Goal: Information Seeking & Learning: Learn about a topic

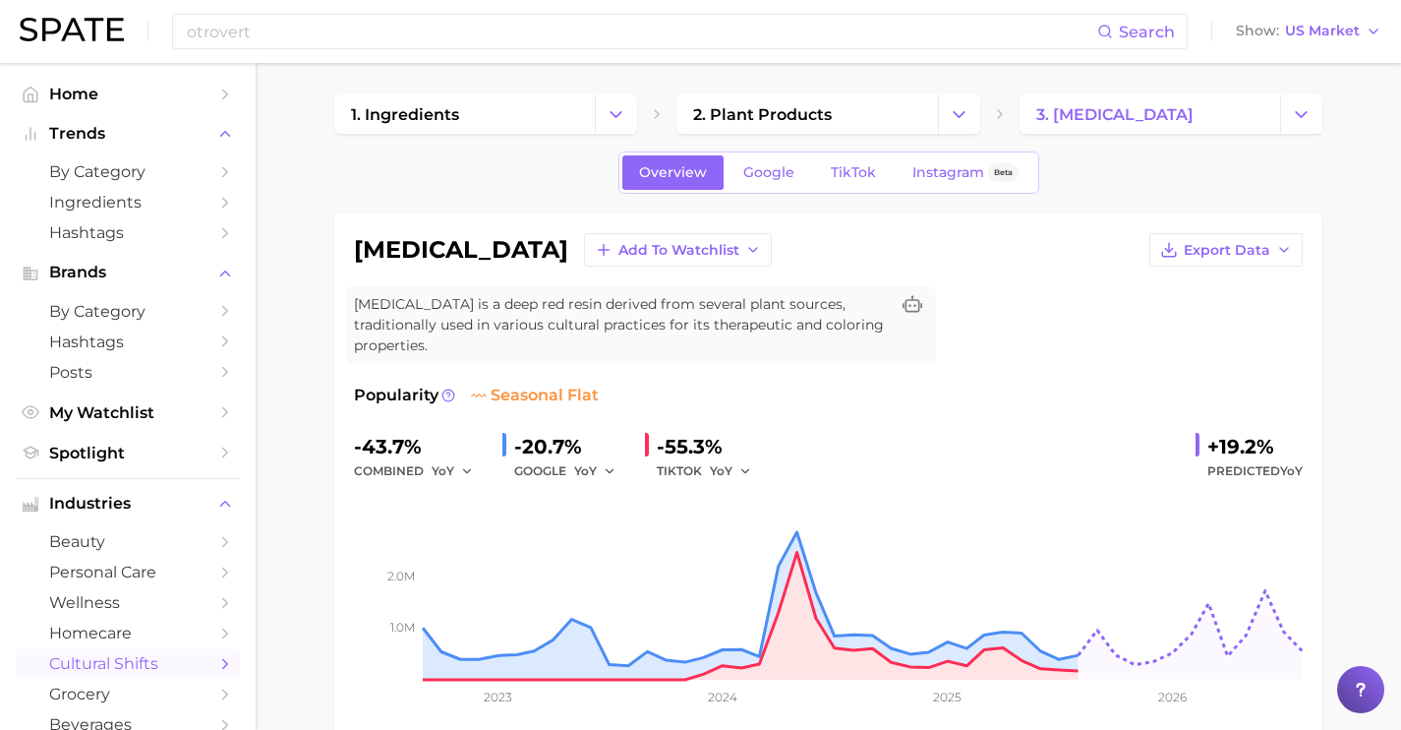
click at [128, 673] on span "cultural shifts" at bounding box center [127, 663] width 157 height 19
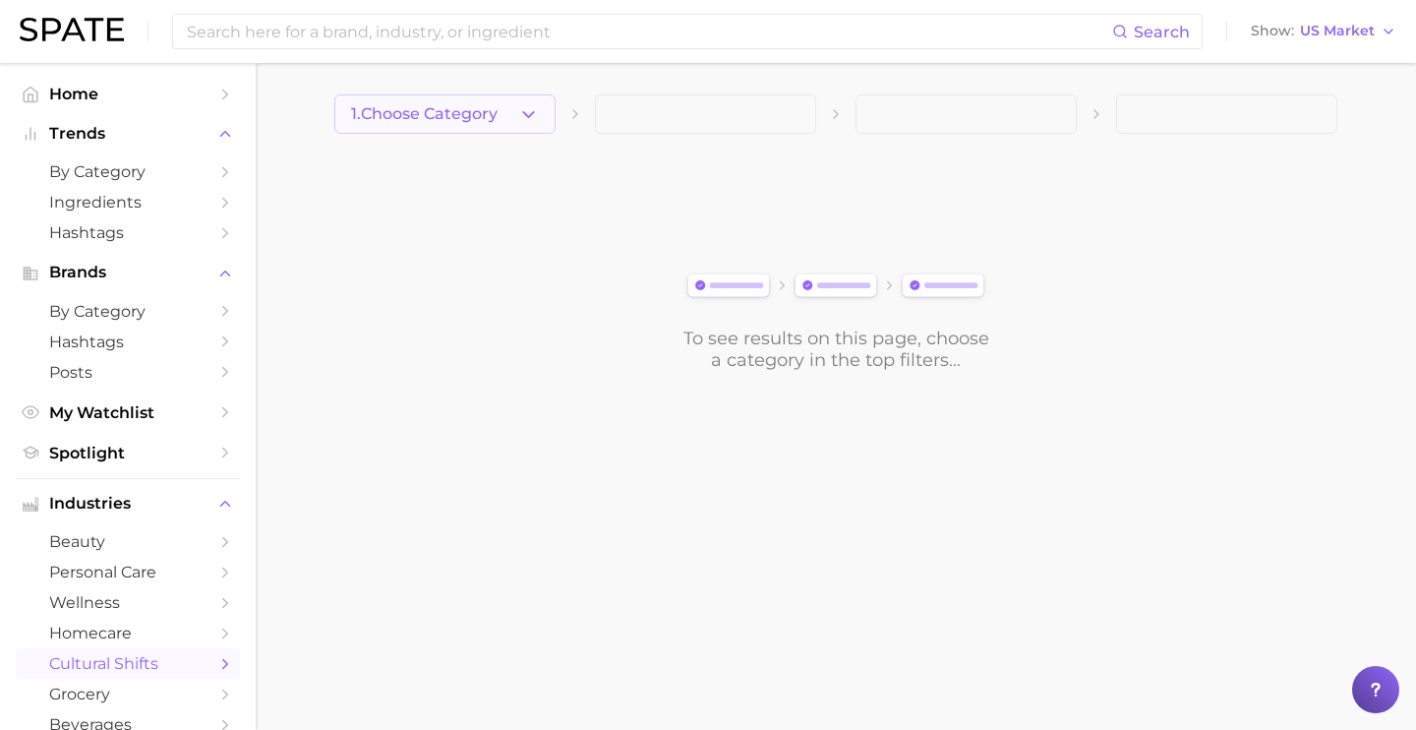
click at [497, 109] on span "1. Choose Category" at bounding box center [424, 114] width 147 height 18
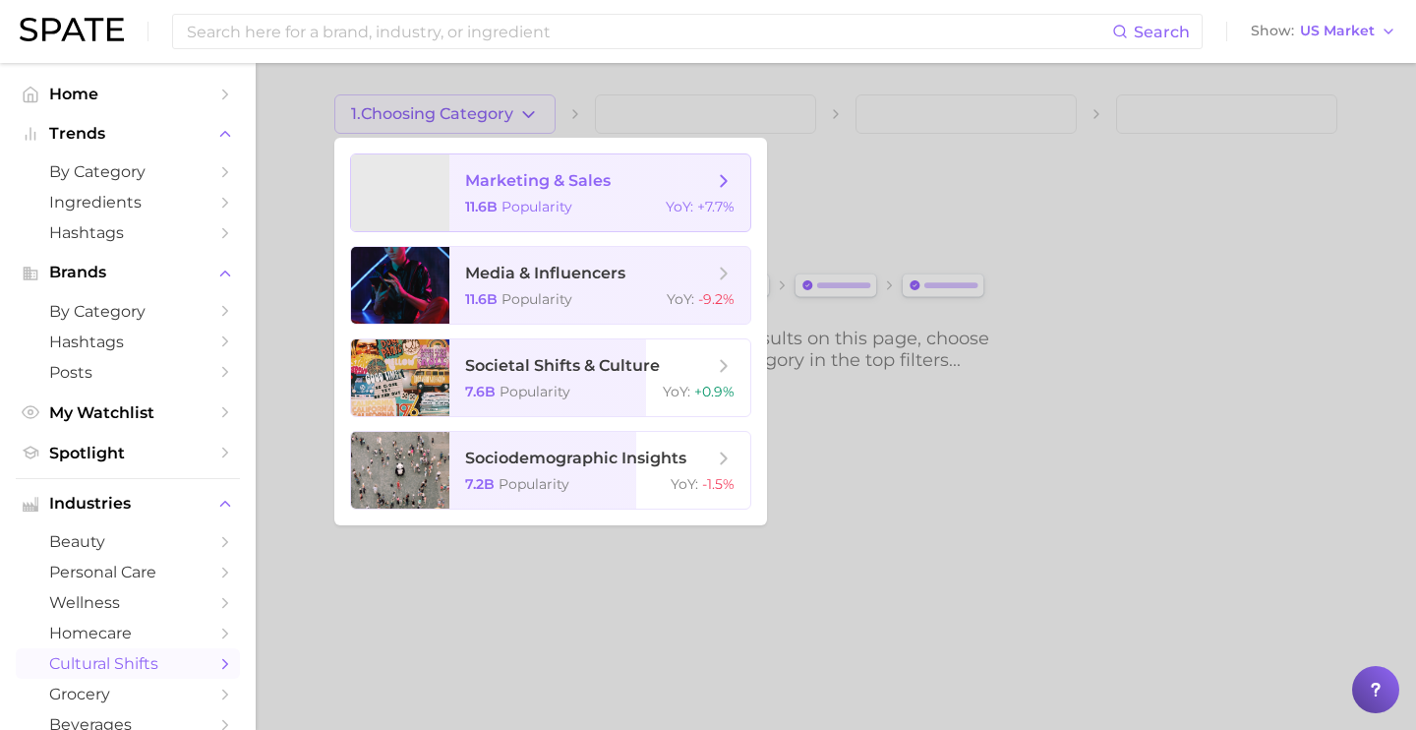
click at [567, 187] on span "marketing & sales" at bounding box center [538, 180] width 146 height 19
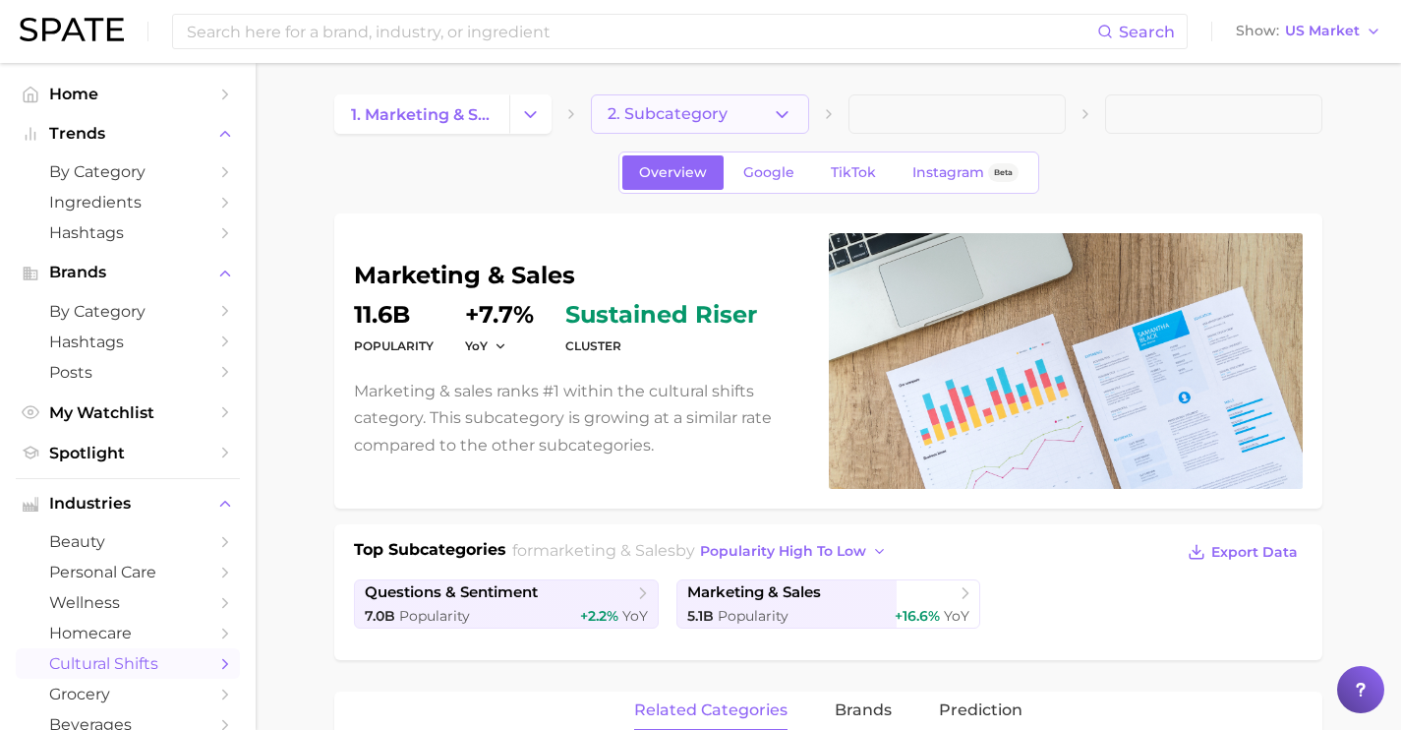
click at [710, 110] on span "2. Subcategory" at bounding box center [668, 114] width 120 height 18
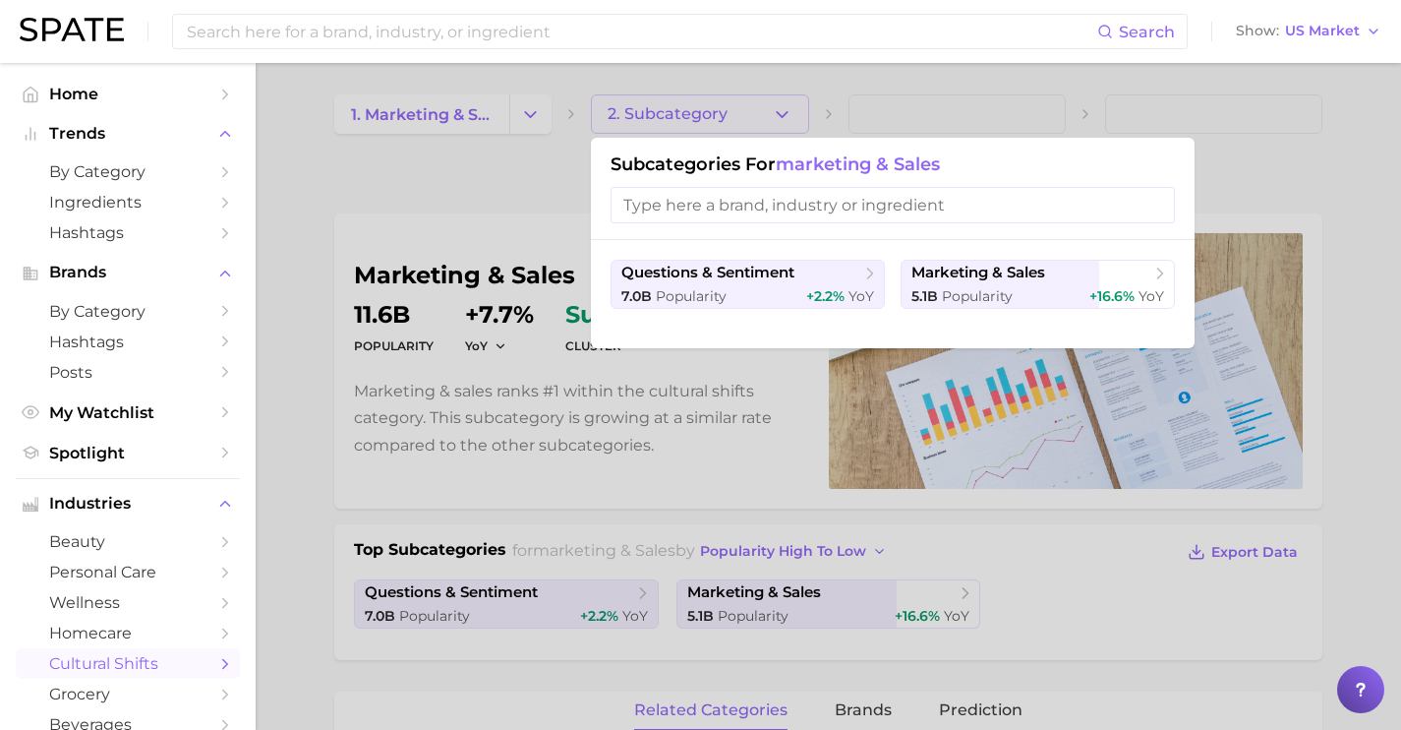
click at [729, 133] on div at bounding box center [700, 365] width 1401 height 730
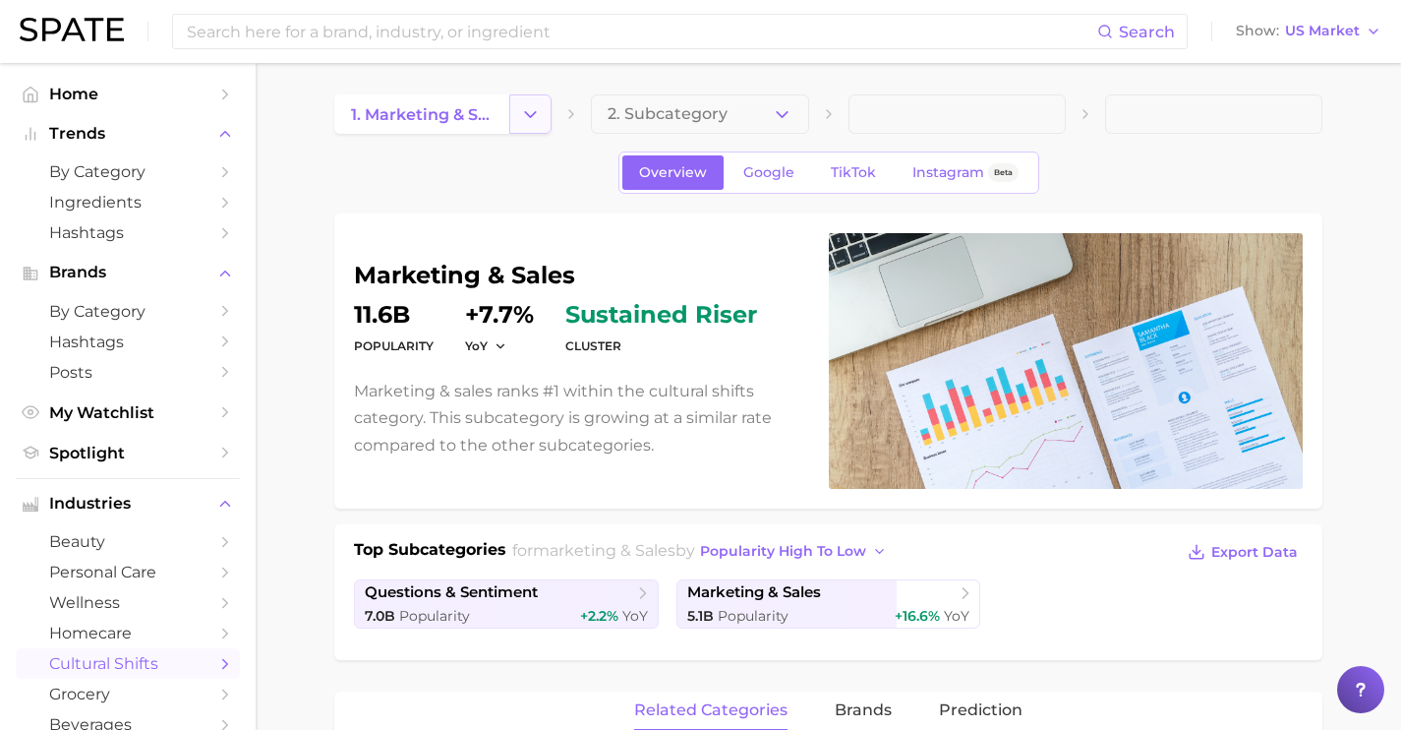
click at [528, 115] on polyline "Change Category" at bounding box center [531, 113] width 11 height 5
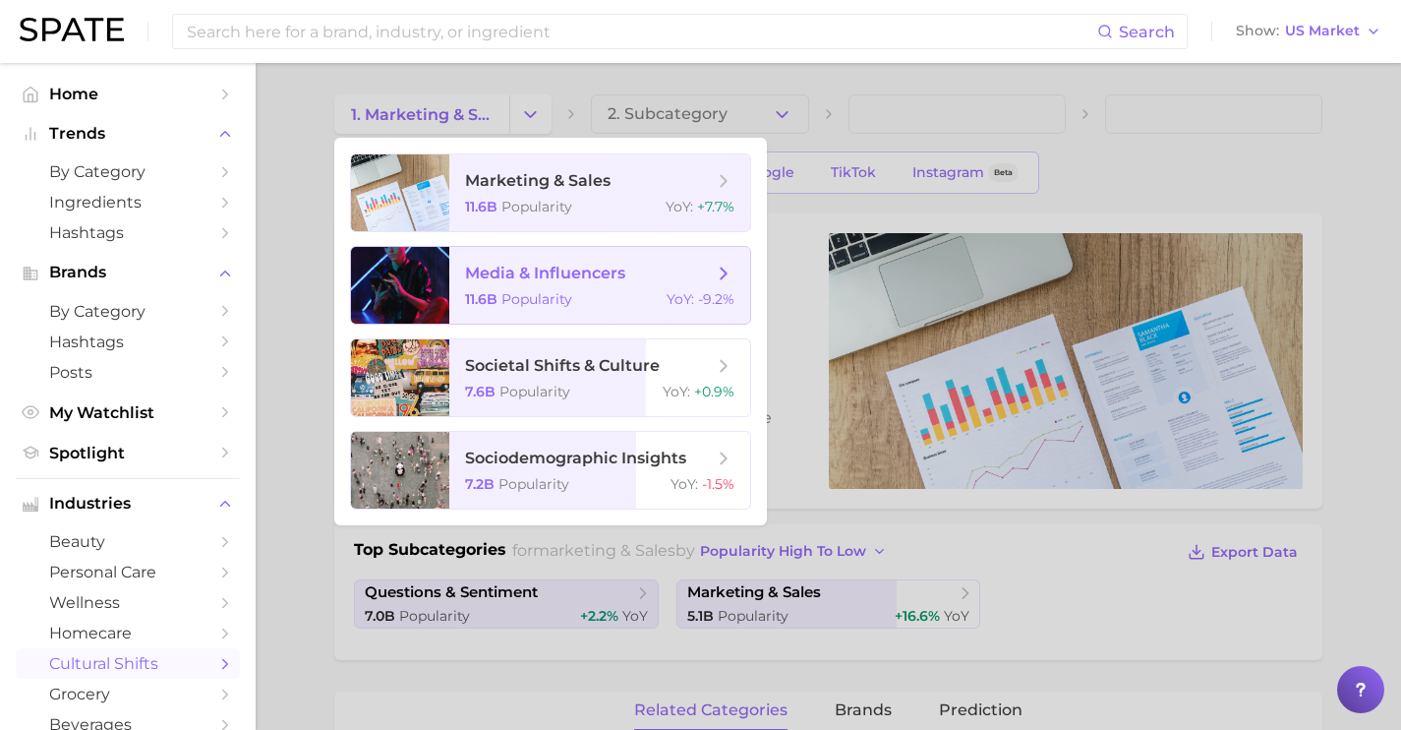
click at [649, 278] on span "media & influencers" at bounding box center [589, 274] width 248 height 22
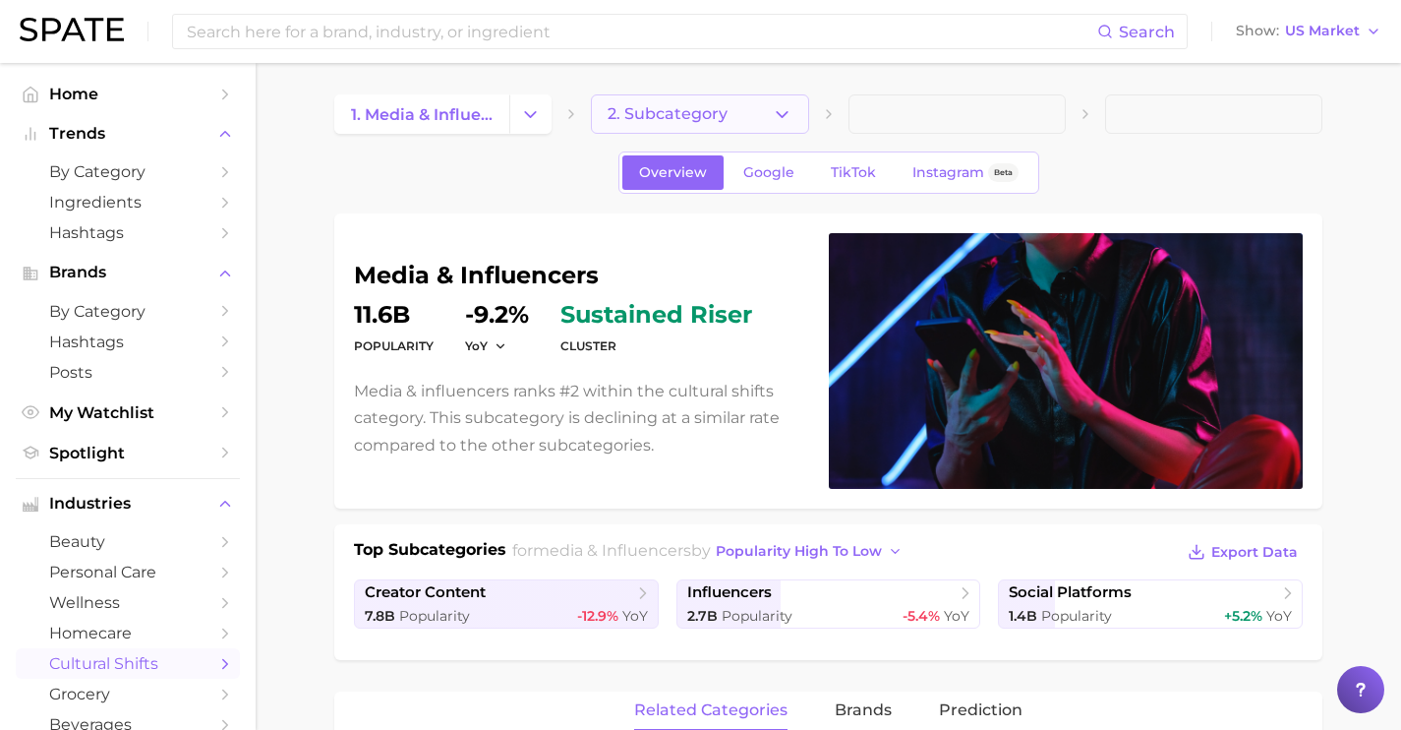
click at [758, 110] on button "2. Subcategory" at bounding box center [699, 113] width 217 height 39
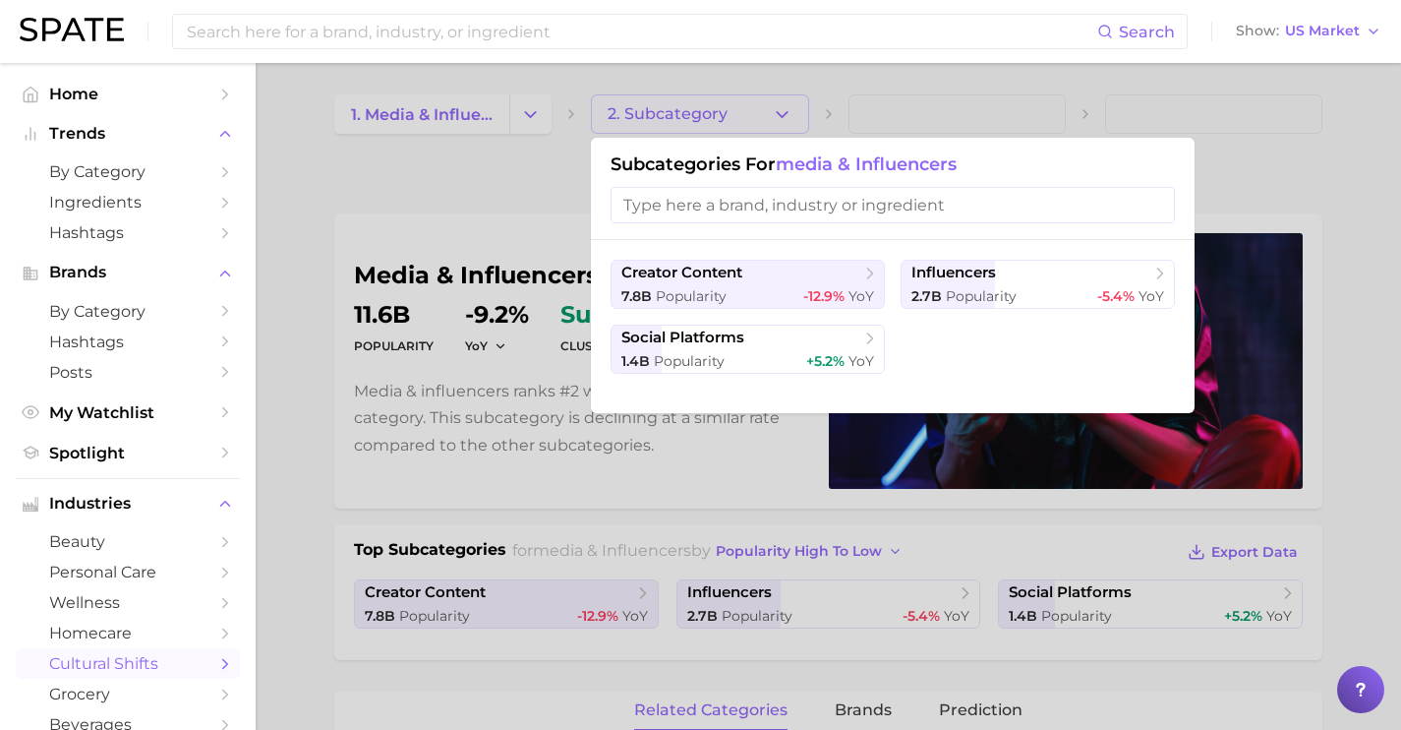
click at [562, 111] on div at bounding box center [700, 365] width 1401 height 730
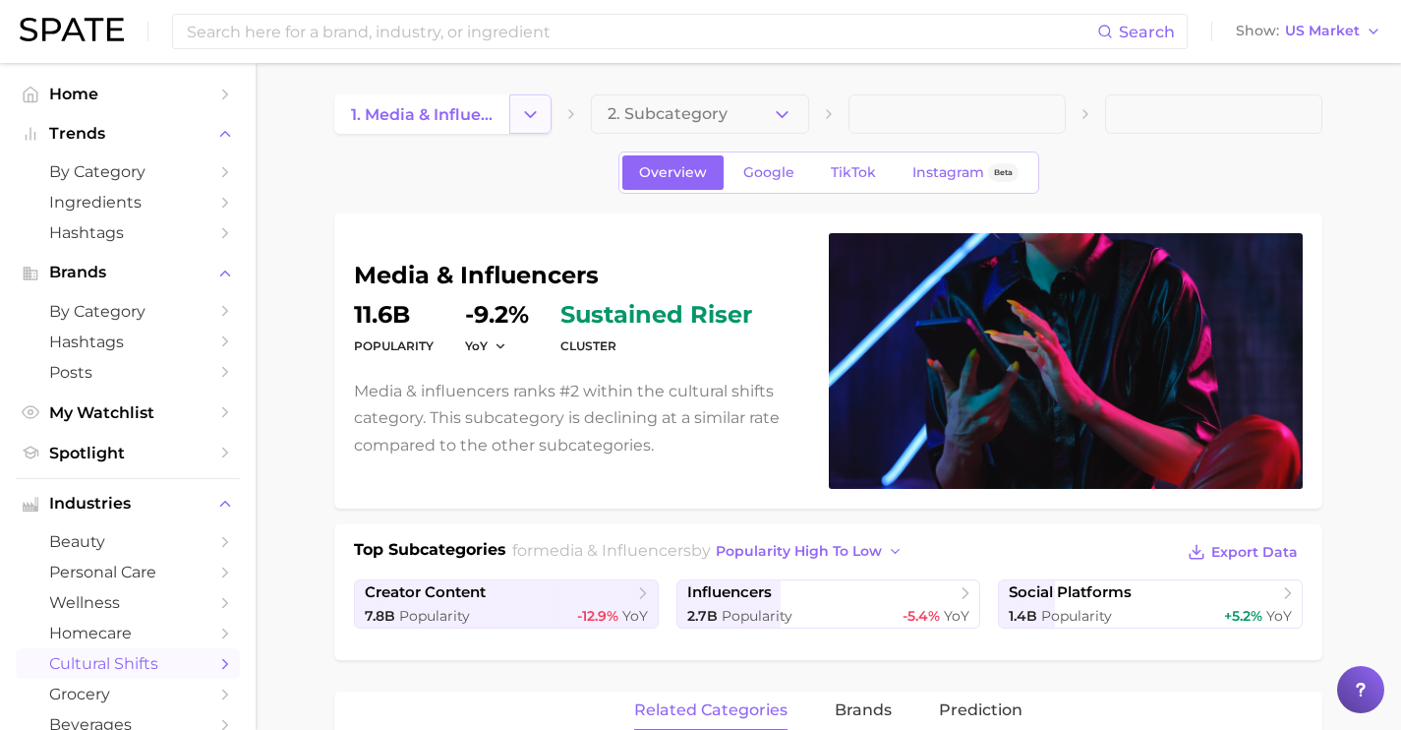
click at [532, 114] on polyline "Change Category" at bounding box center [531, 113] width 11 height 5
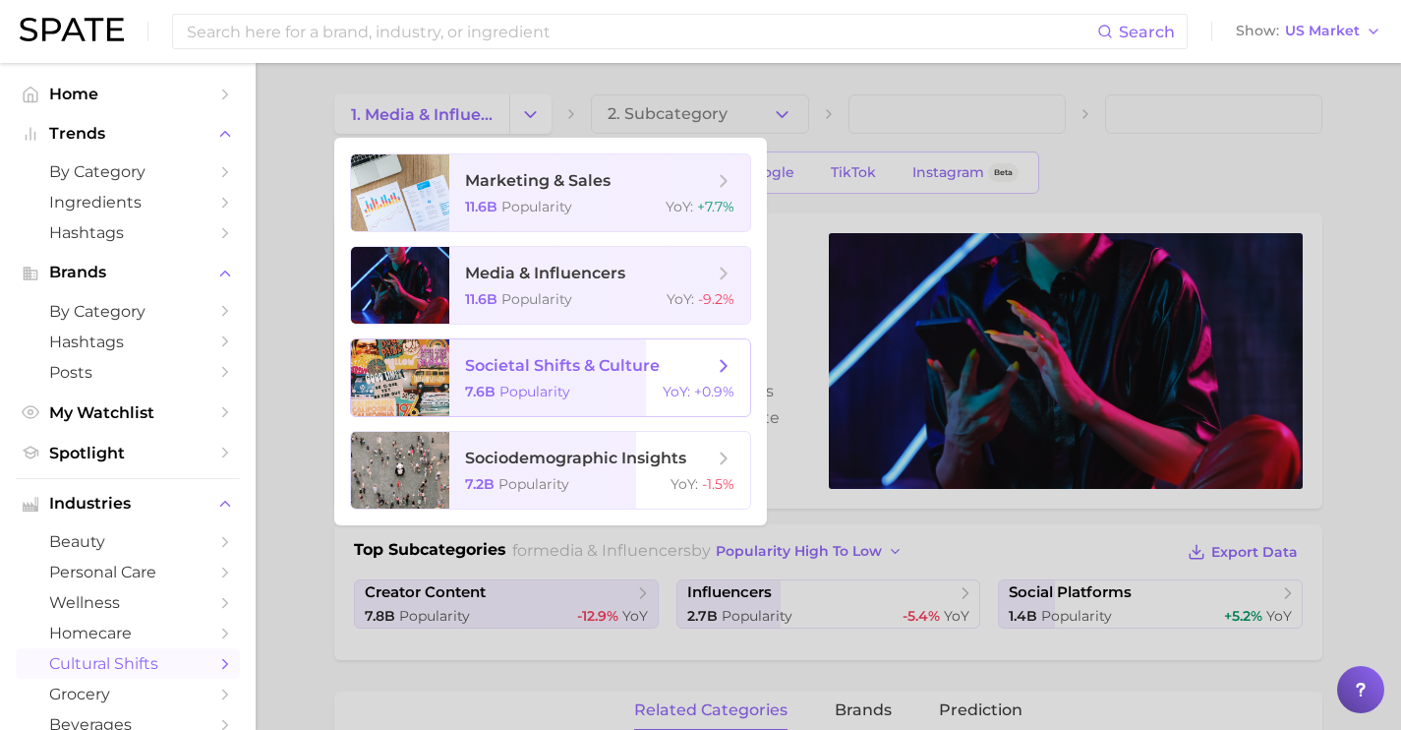
click at [616, 357] on span "societal shifts & culture" at bounding box center [562, 365] width 195 height 19
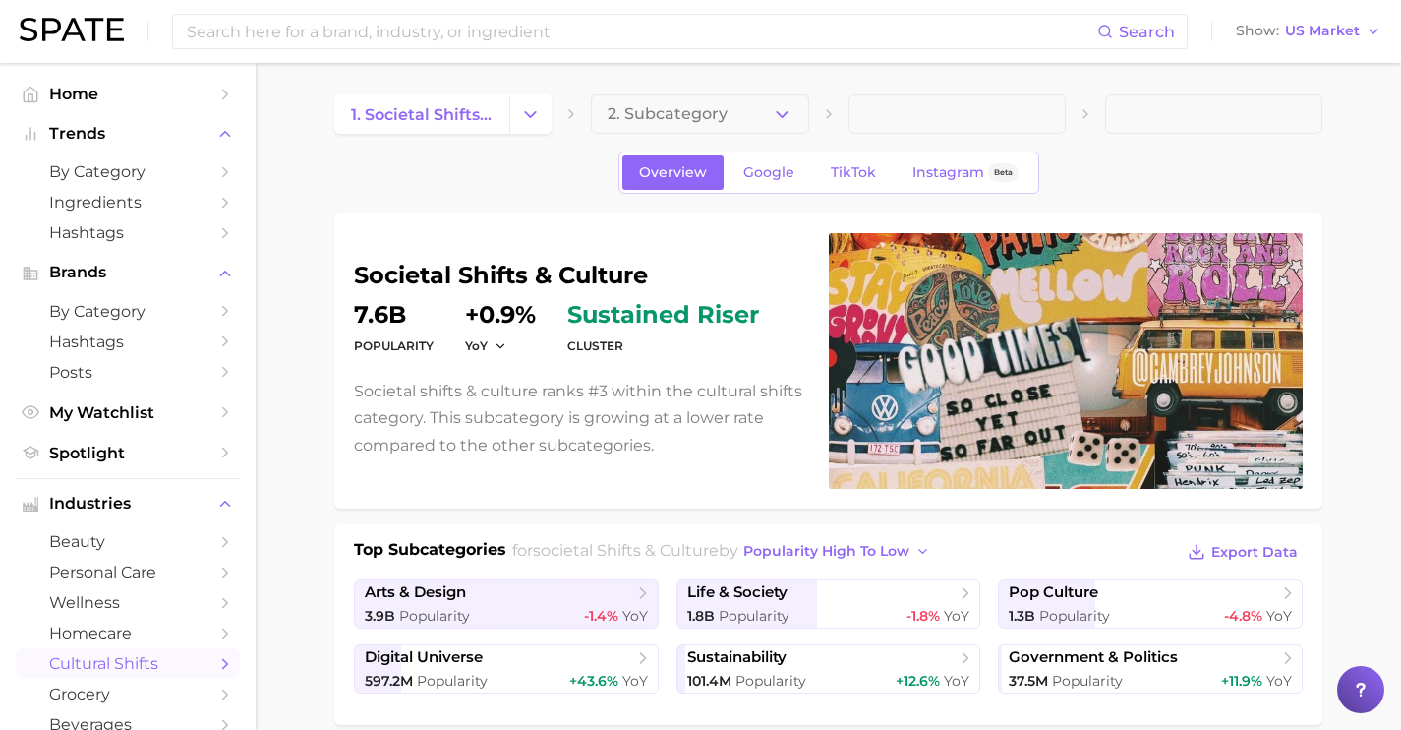
click at [787, 115] on icon "button" at bounding box center [782, 114] width 21 height 21
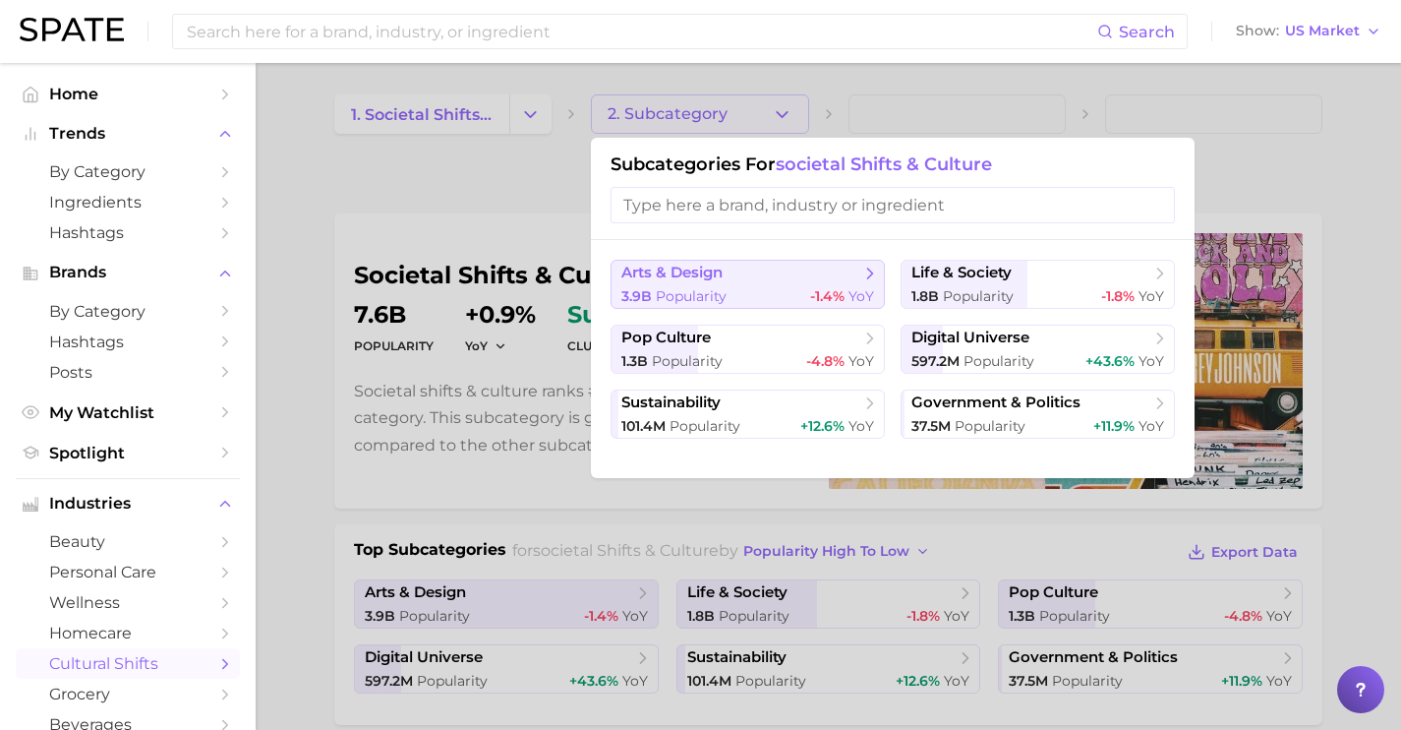
click at [822, 280] on span "arts & design" at bounding box center [740, 274] width 239 height 20
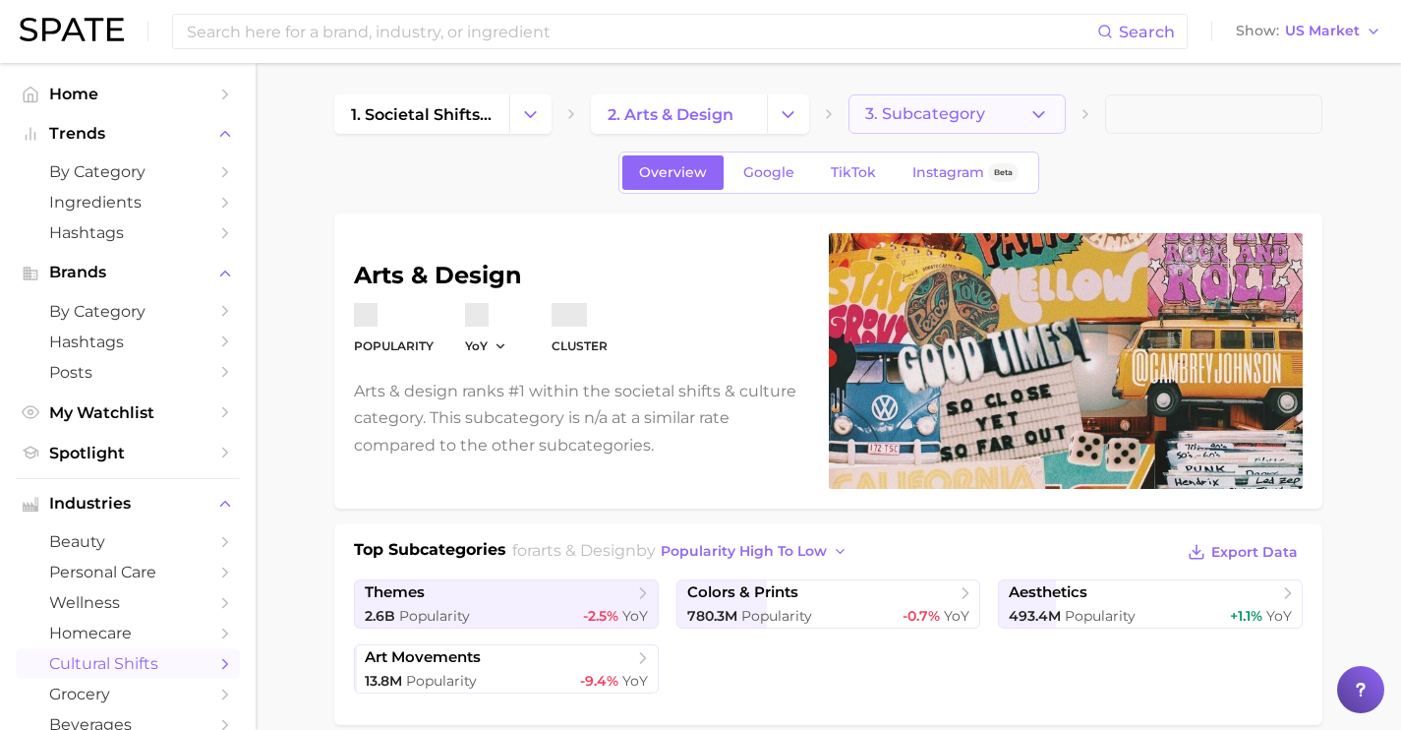
click at [862, 104] on button "3. Subcategory" at bounding box center [957, 113] width 217 height 39
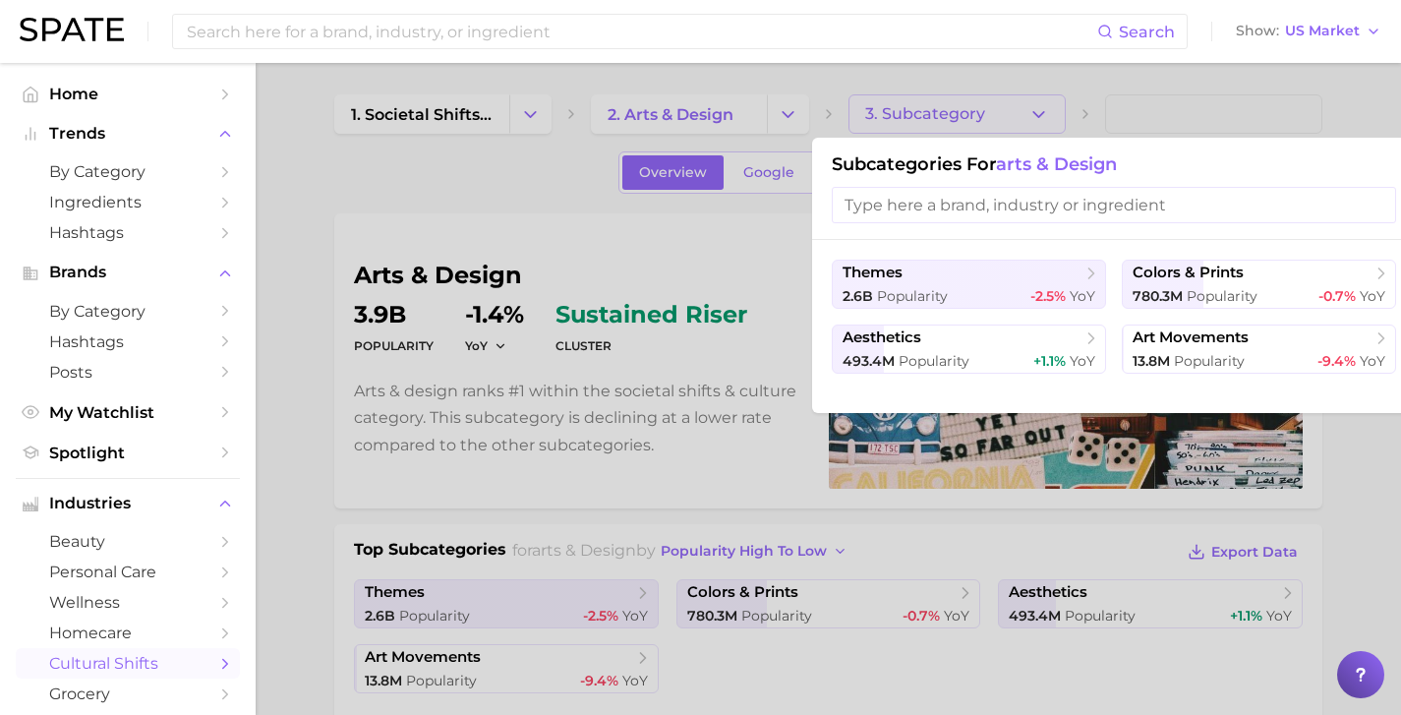
click at [782, 135] on div at bounding box center [700, 357] width 1401 height 715
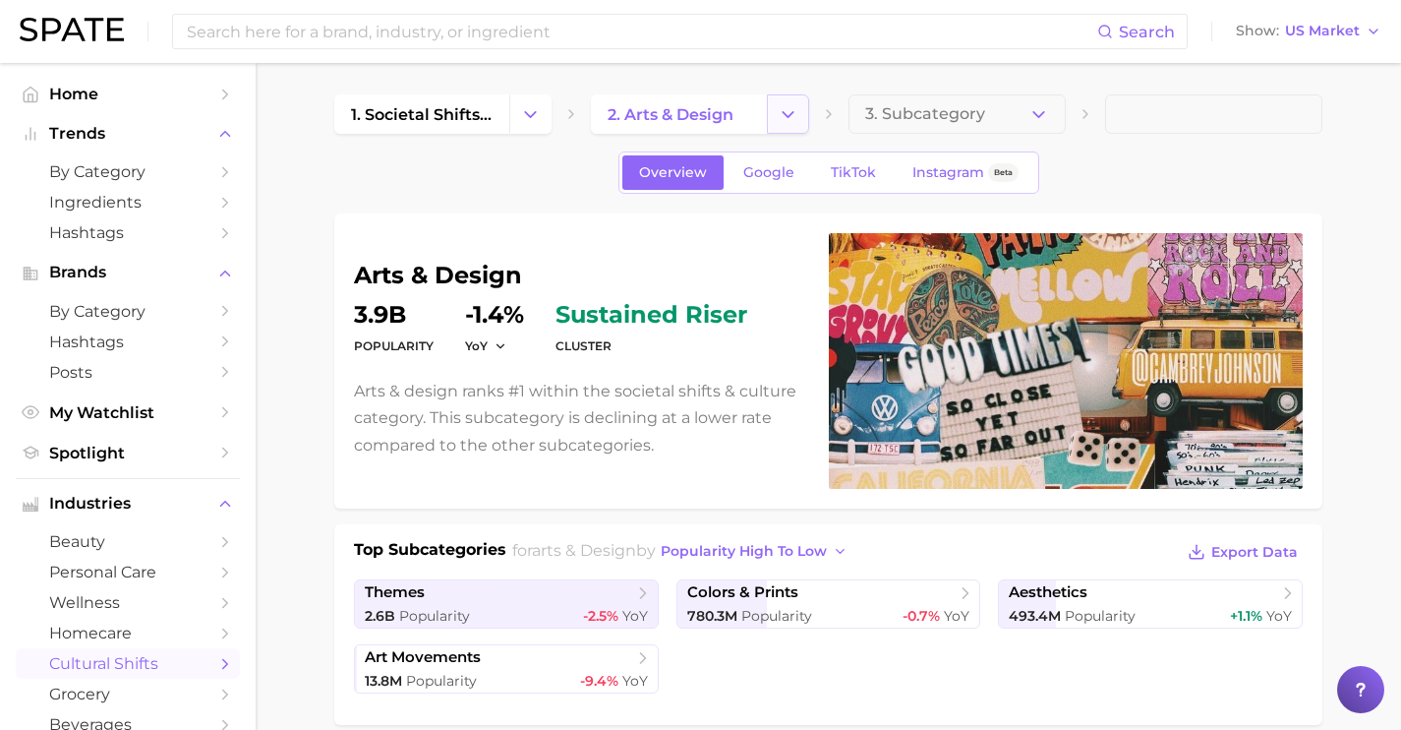
click at [785, 115] on polyline "Change Category" at bounding box center [788, 113] width 11 height 5
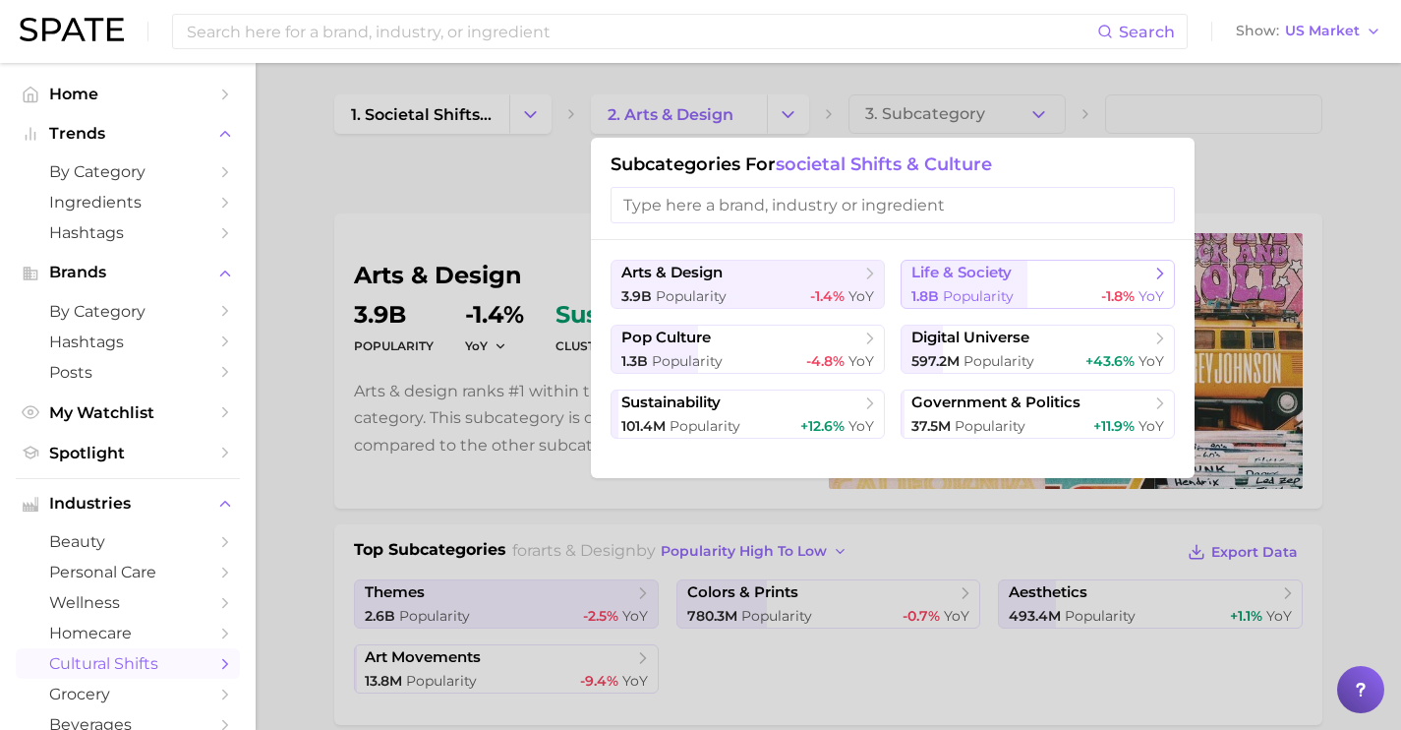
click at [1006, 281] on span "life & society" at bounding box center [961, 273] width 100 height 19
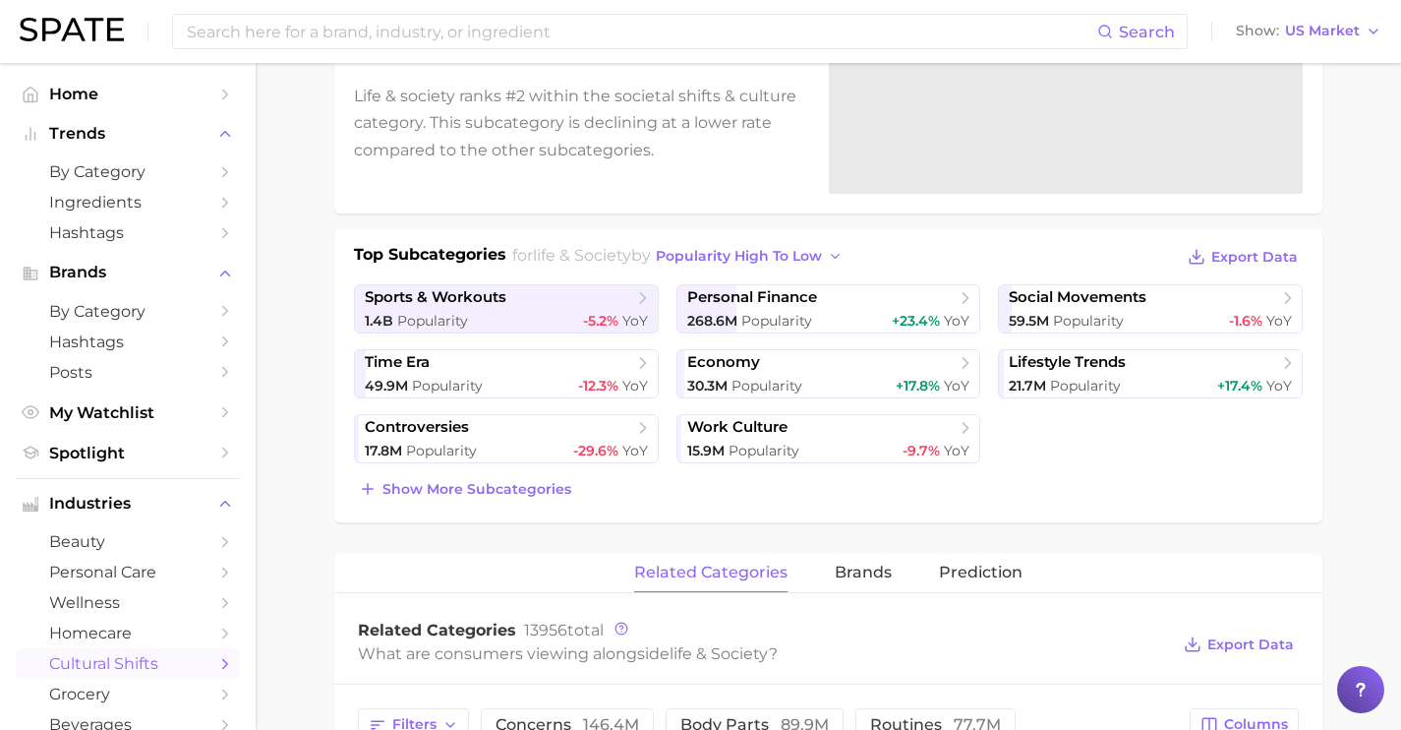
scroll to position [300, 0]
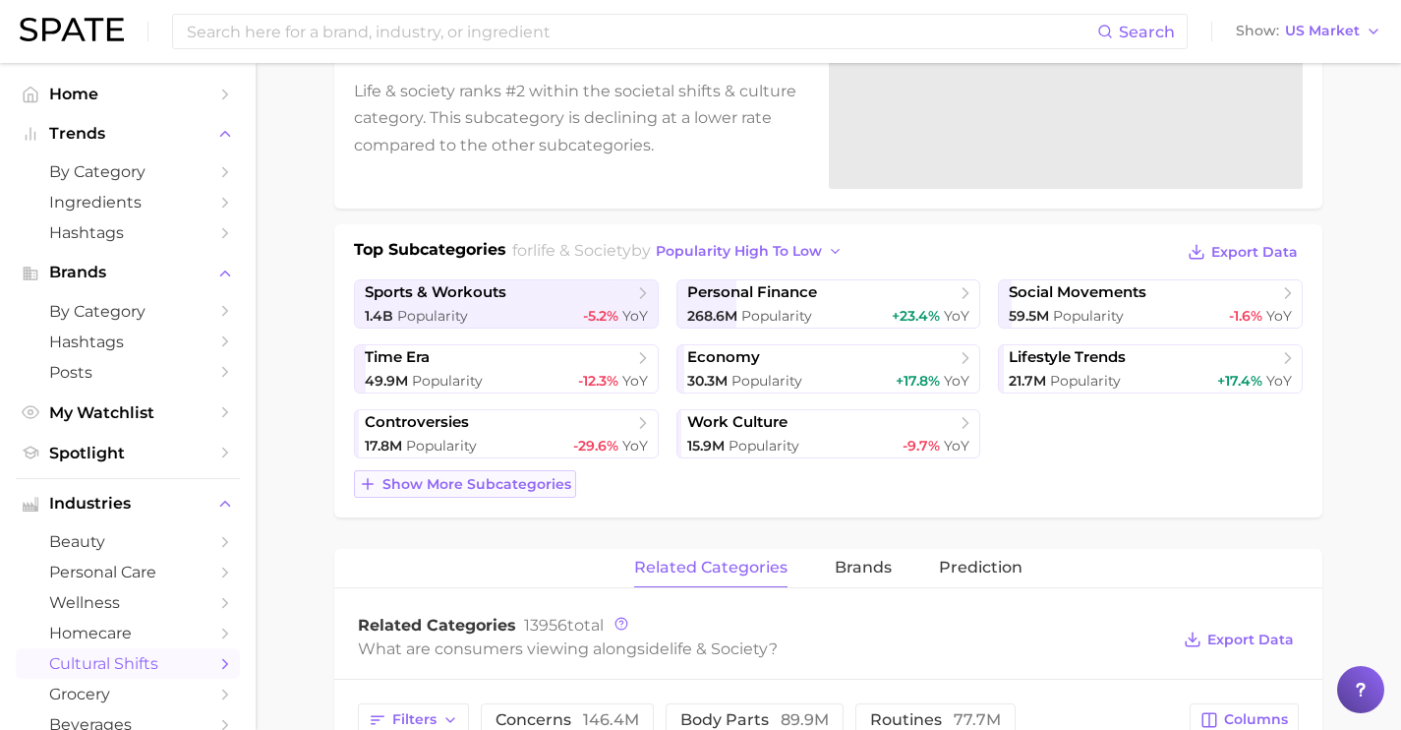
click at [541, 479] on span "Show more subcategories" at bounding box center [476, 484] width 189 height 17
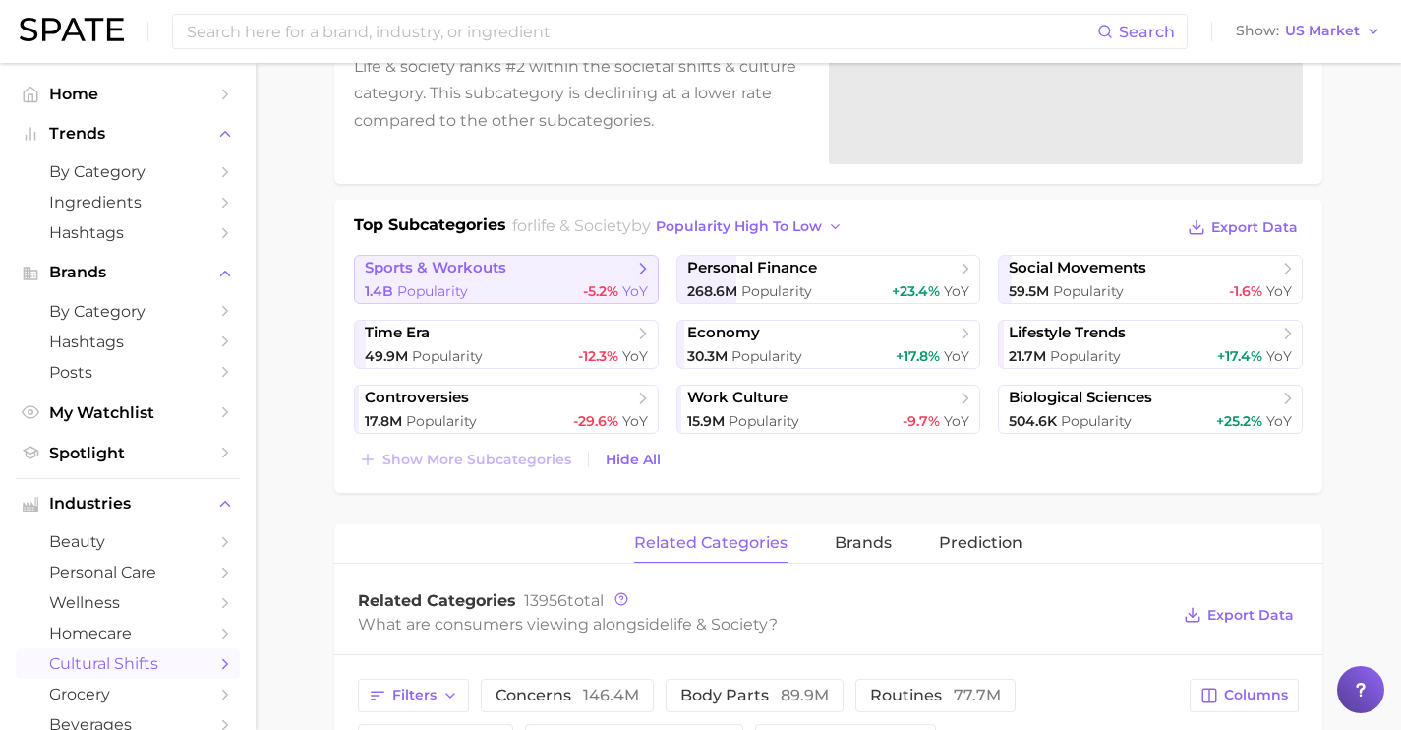
scroll to position [0, 0]
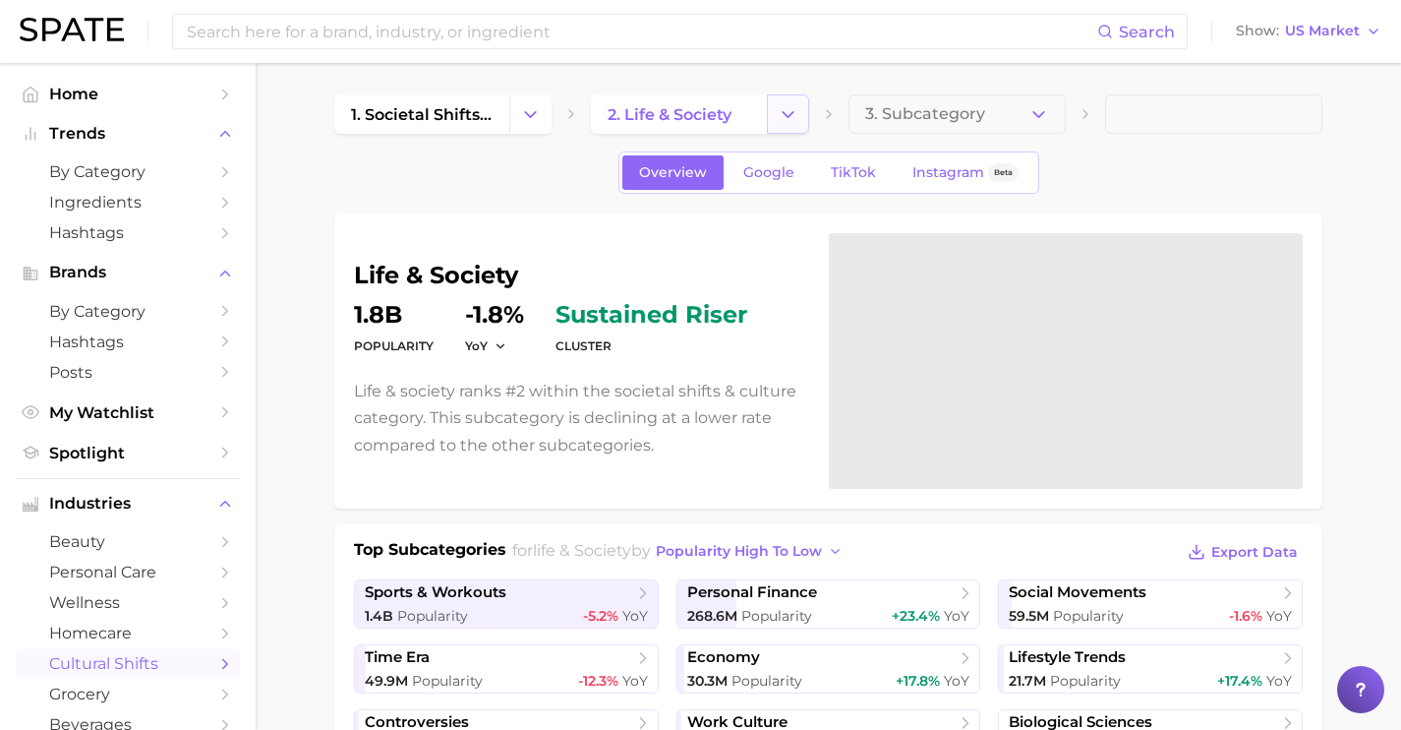
click at [787, 119] on icon "Change Category" at bounding box center [788, 114] width 21 height 21
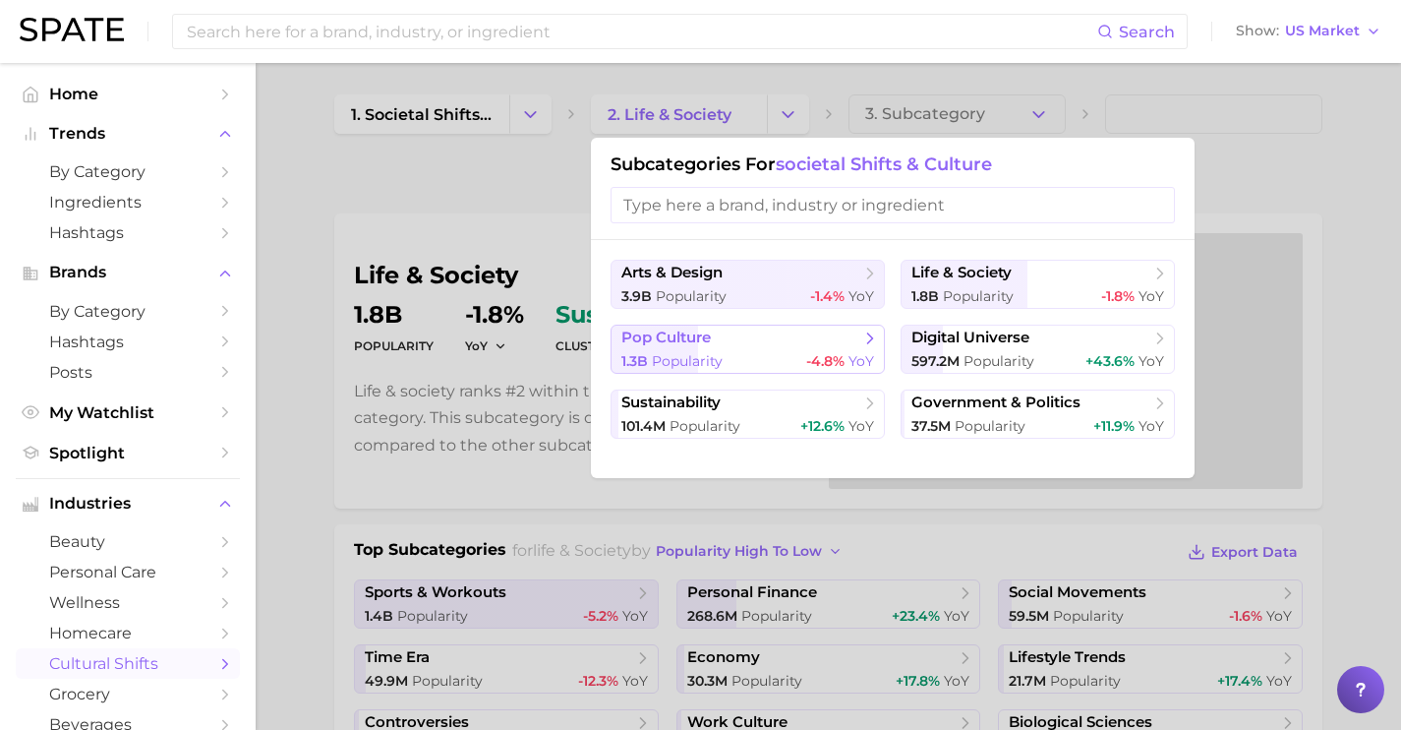
click at [803, 337] on span "pop culture" at bounding box center [740, 338] width 239 height 20
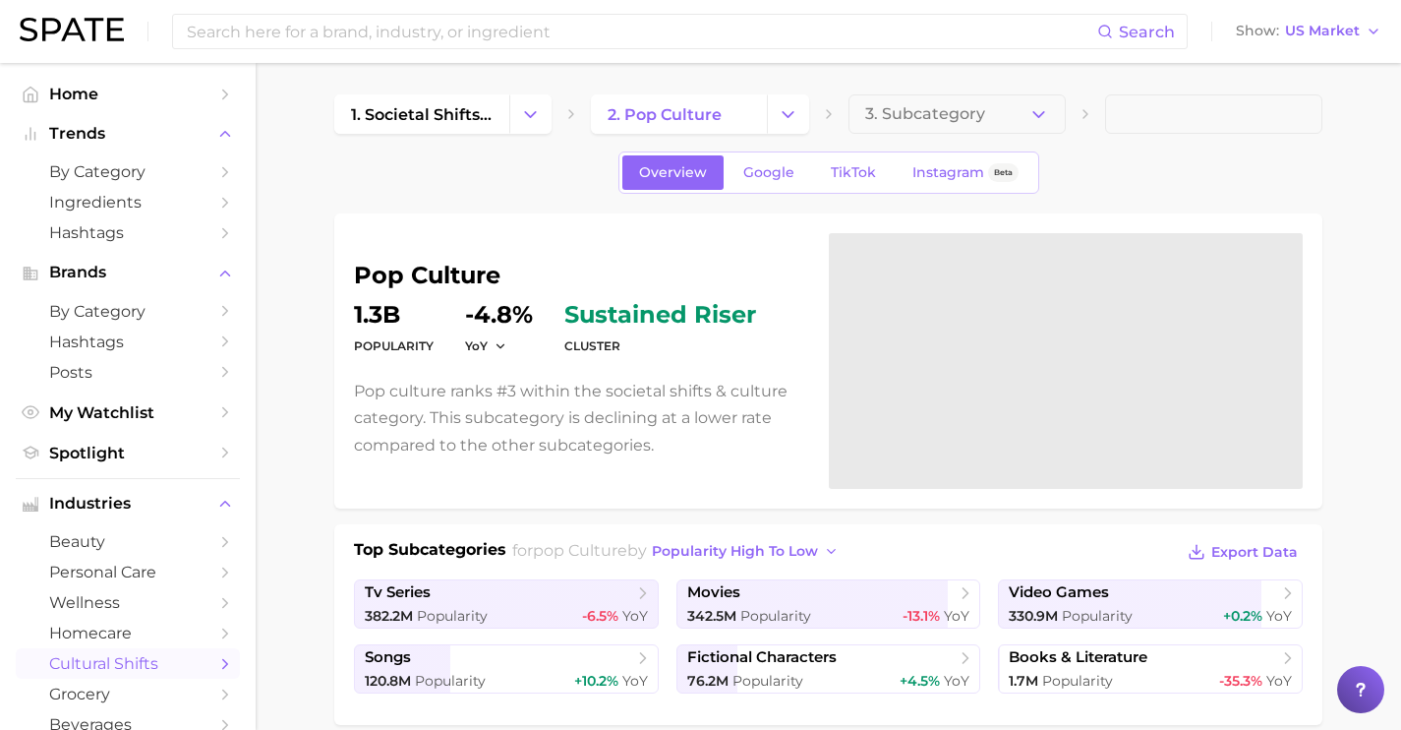
click at [912, 122] on span "3. Subcategory" at bounding box center [925, 114] width 120 height 18
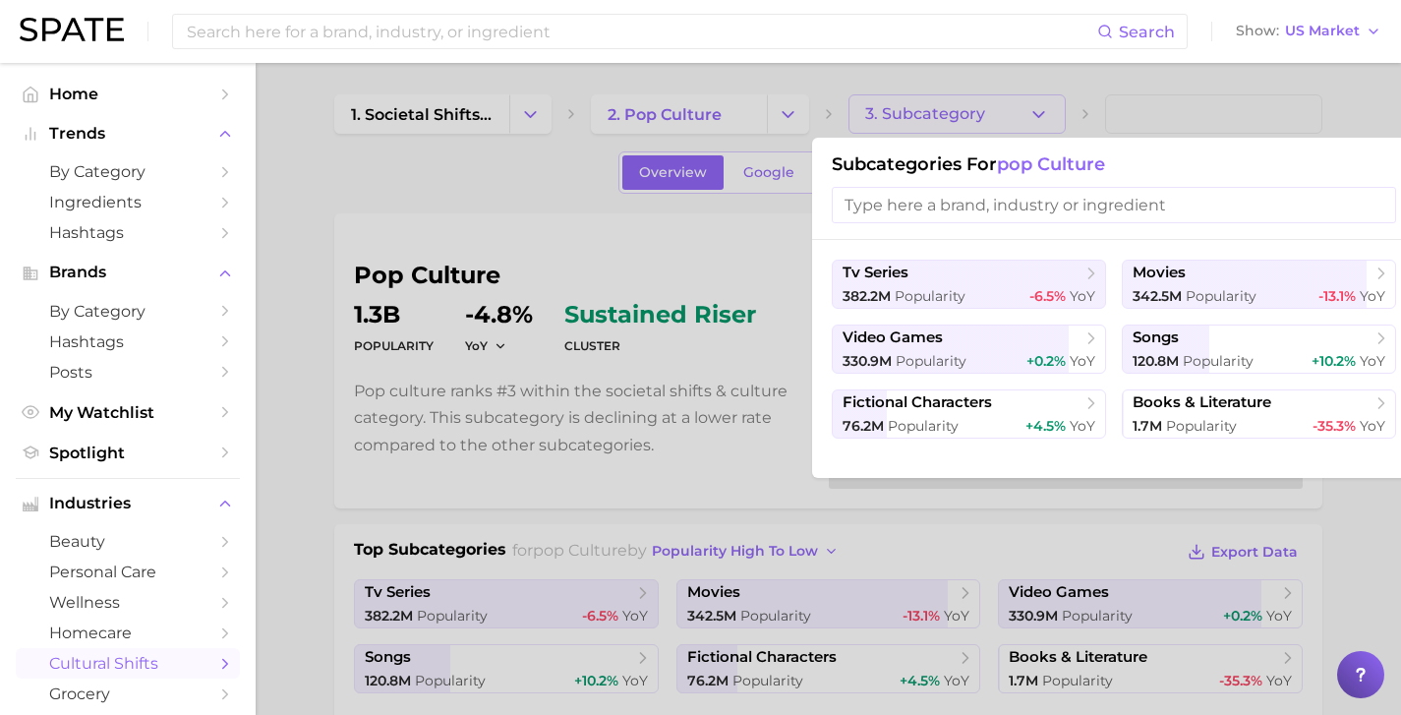
click at [505, 161] on div at bounding box center [700, 357] width 1401 height 715
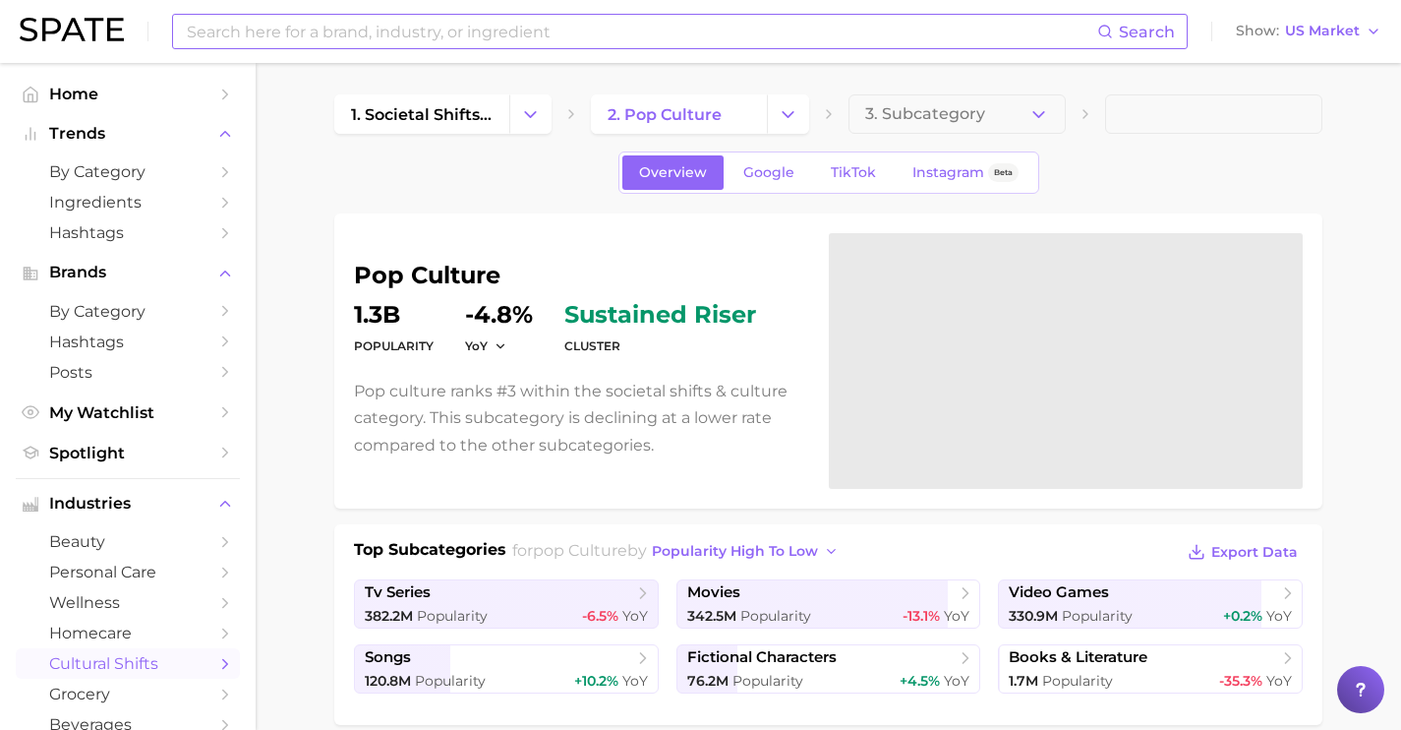
click at [498, 38] on input at bounding box center [641, 31] width 912 height 33
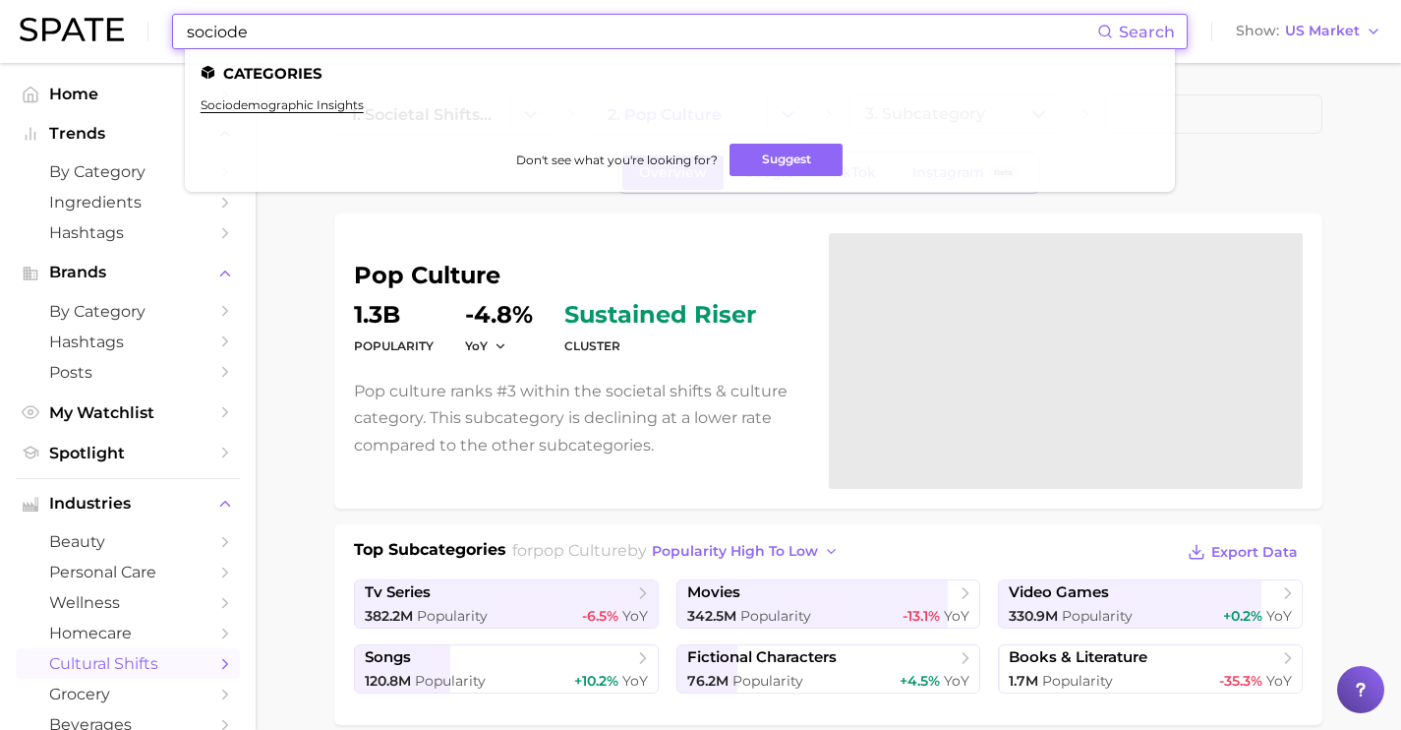
type input "sociode"
click at [348, 112] on ul "sociodemographic insights" at bounding box center [680, 112] width 959 height 30
click at [347, 107] on link "sociodemographic insights" at bounding box center [282, 104] width 163 height 15
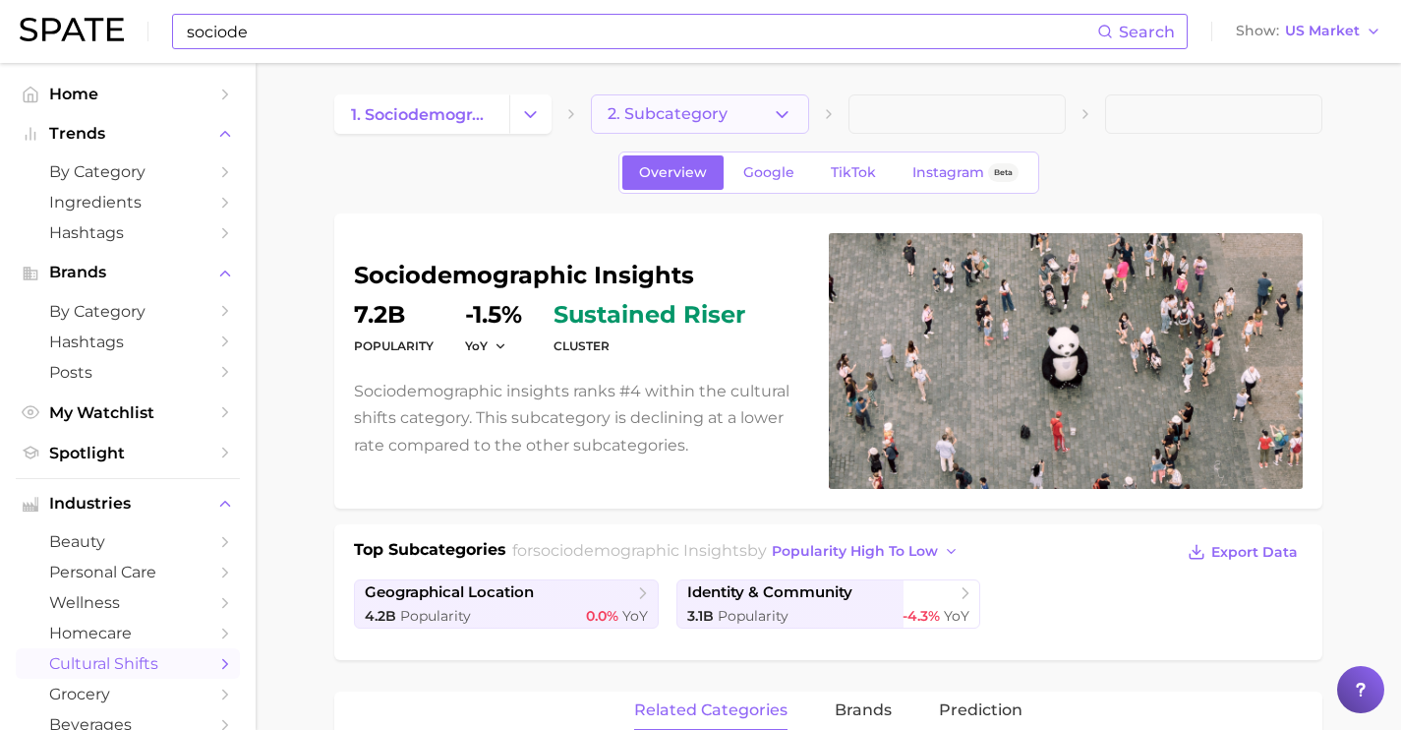
click at [758, 114] on button "2. Subcategory" at bounding box center [699, 113] width 217 height 39
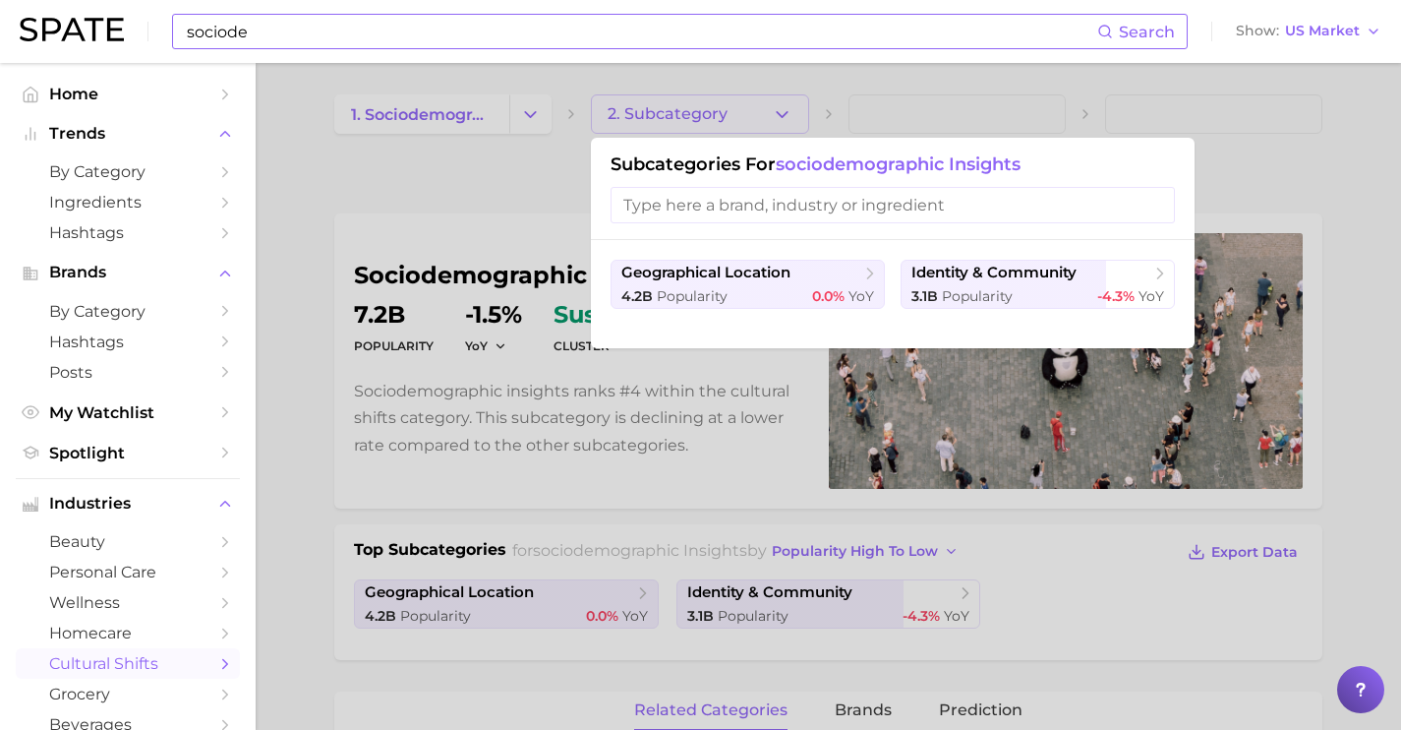
click at [907, 82] on div at bounding box center [700, 365] width 1401 height 730
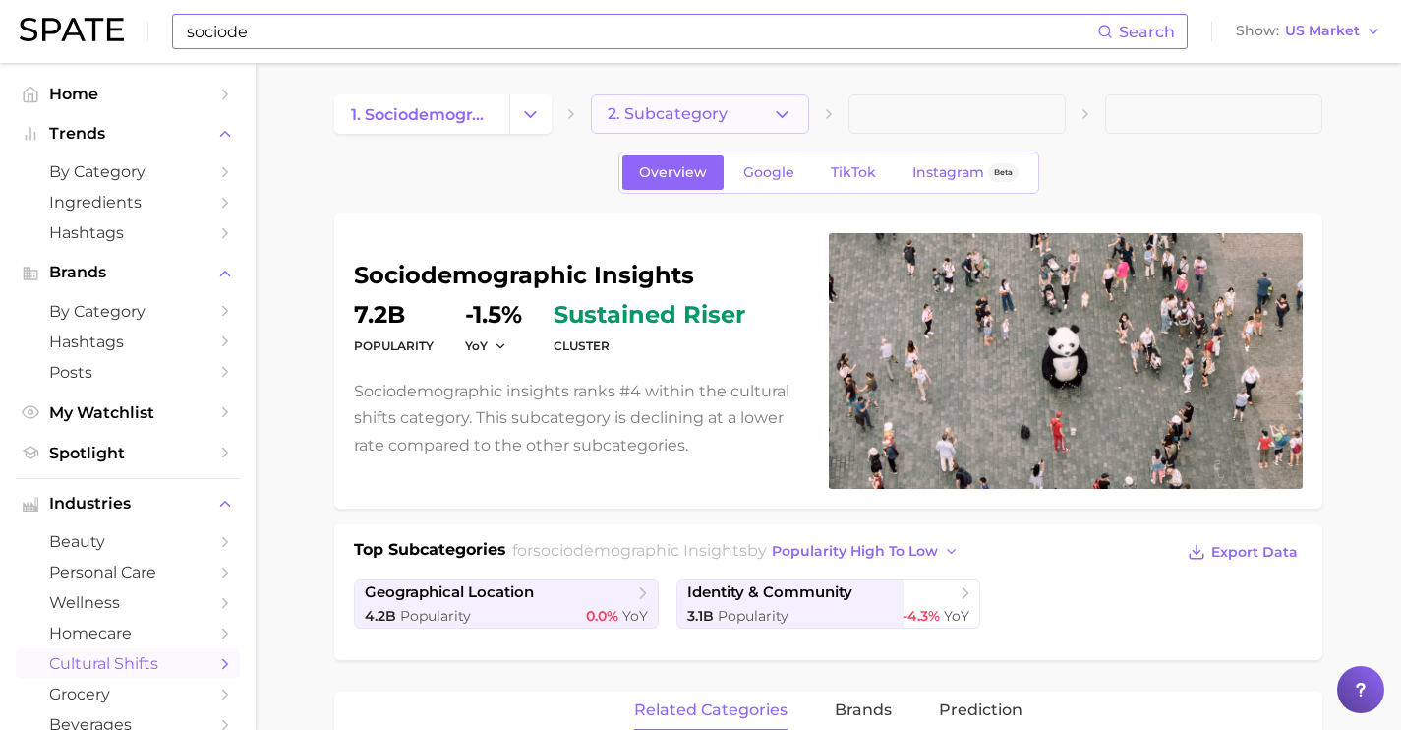
click at [785, 113] on polyline "button" at bounding box center [782, 113] width 11 height 5
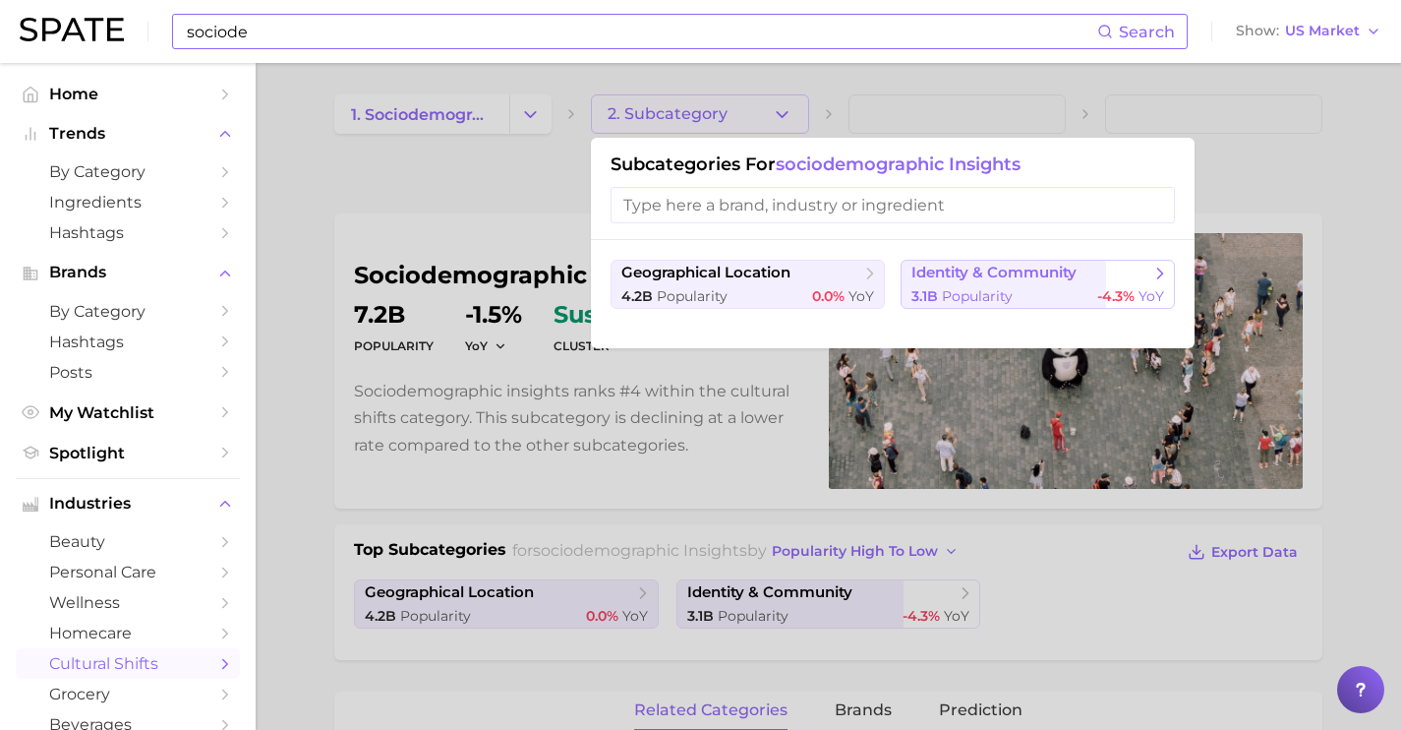
click at [992, 272] on span "identity & community" at bounding box center [993, 273] width 165 height 19
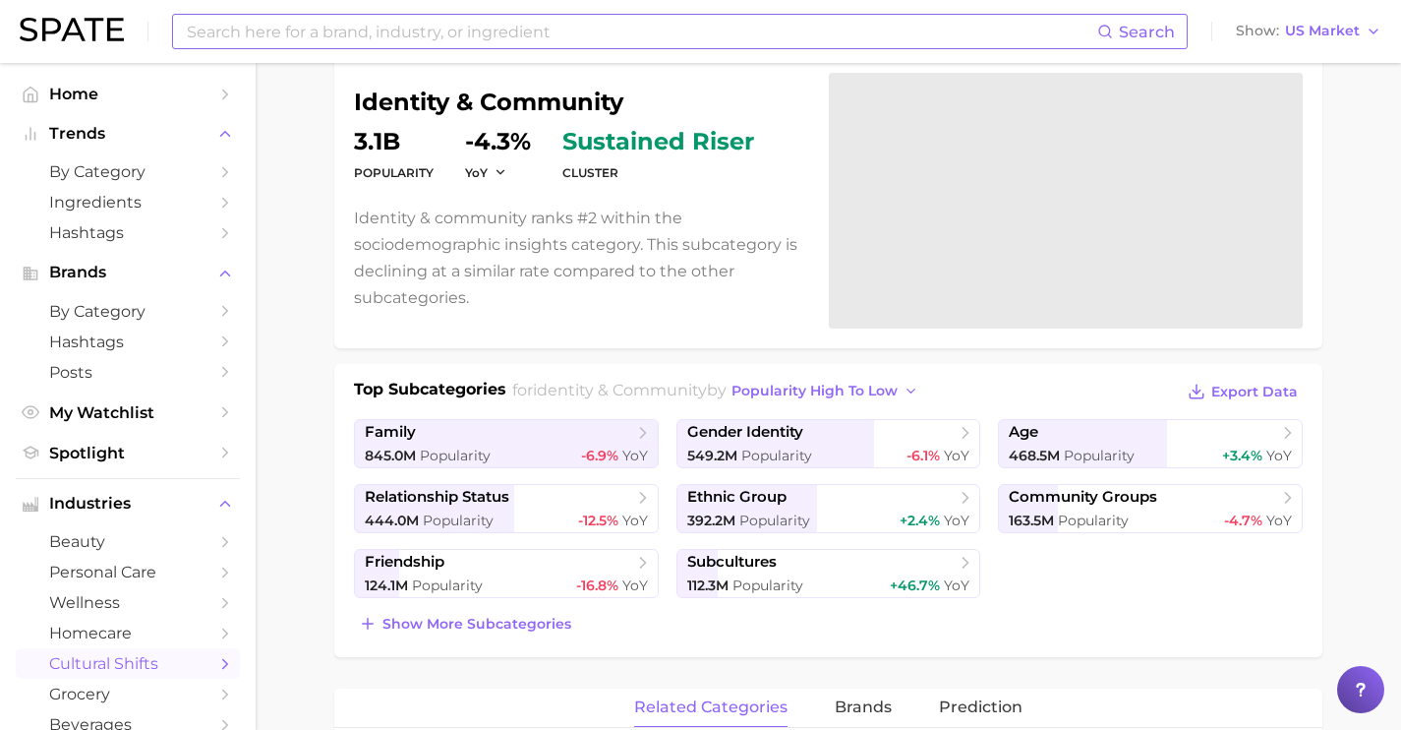
scroll to position [166, 0]
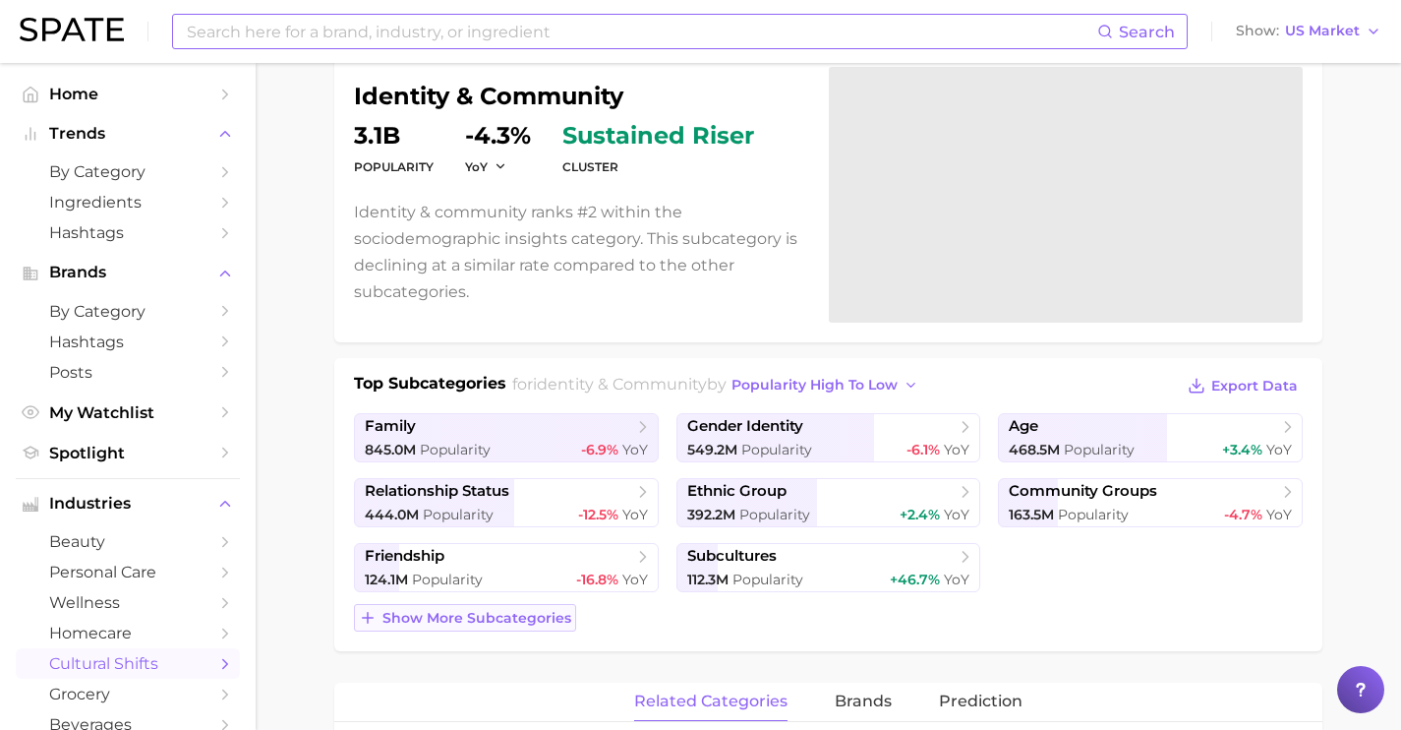
click at [512, 608] on button "Show more subcategories" at bounding box center [465, 618] width 222 height 28
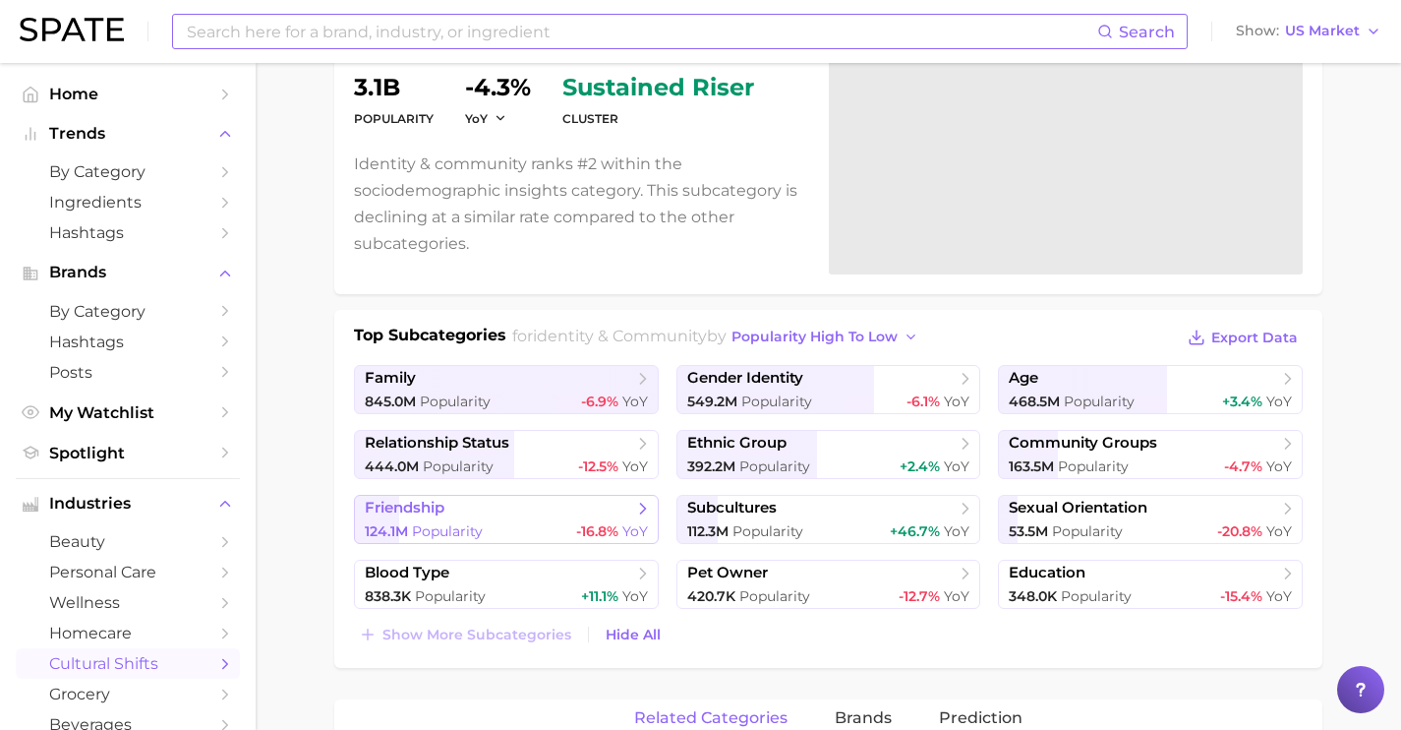
scroll to position [247, 0]
